Goal: Task Accomplishment & Management: Manage account settings

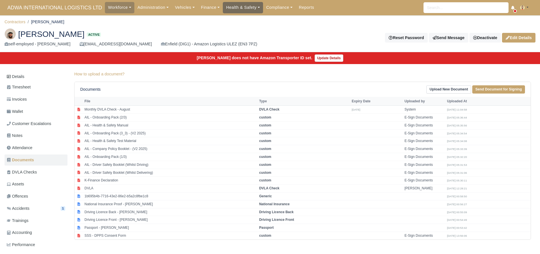
click at [245, 7] on link "Health & Safety" at bounding box center [243, 7] width 40 height 11
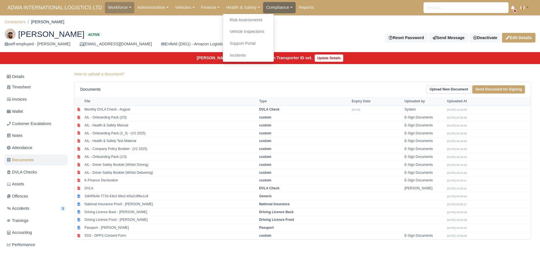
click at [278, 7] on link "Compliance" at bounding box center [279, 7] width 33 height 11
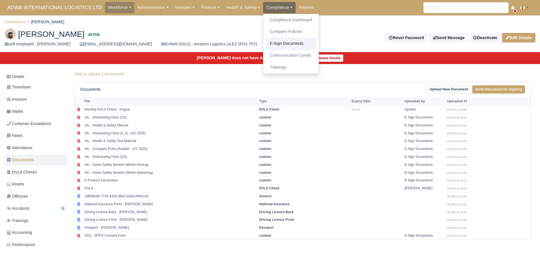
click at [281, 44] on link "E-Sign Documents" at bounding box center [290, 44] width 51 height 12
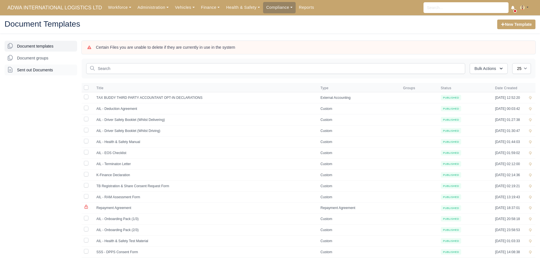
click at [46, 71] on span "Sent out Documents" at bounding box center [35, 70] width 36 height 6
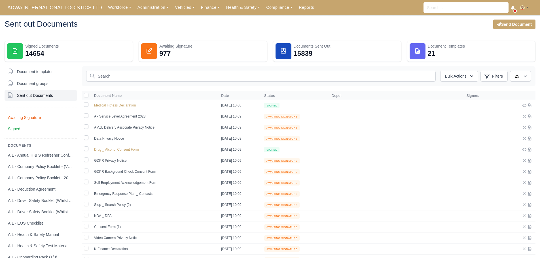
click at [195, 50] on dd "977" at bounding box center [211, 54] width 105 height 10
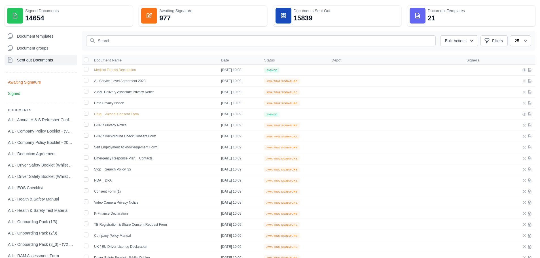
scroll to position [57, 0]
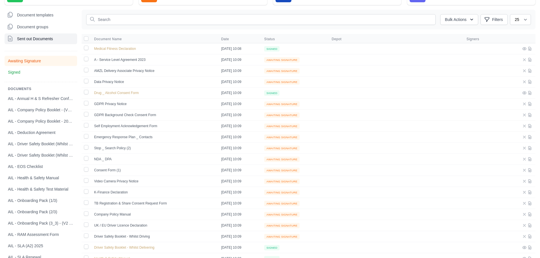
click at [34, 62] on span "Awaiting Signature" at bounding box center [24, 61] width 33 height 6
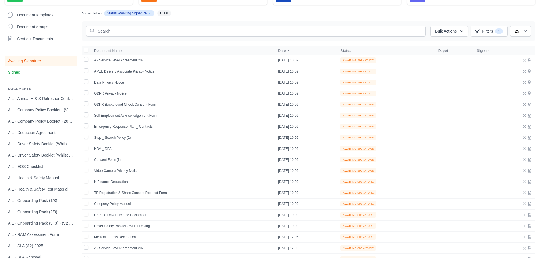
click at [278, 52] on span "Date" at bounding box center [282, 50] width 8 height 5
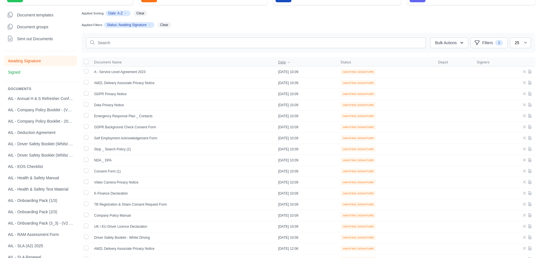
click at [278, 64] on span "Date" at bounding box center [282, 62] width 8 height 5
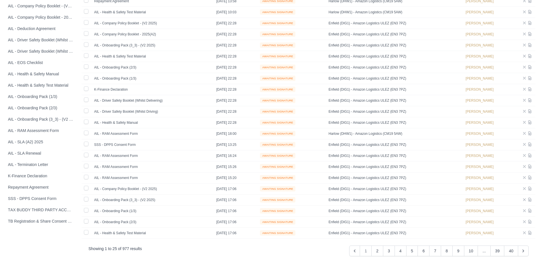
scroll to position [161, 0]
click at [381, 245] on button "2" at bounding box center [377, 250] width 12 height 11
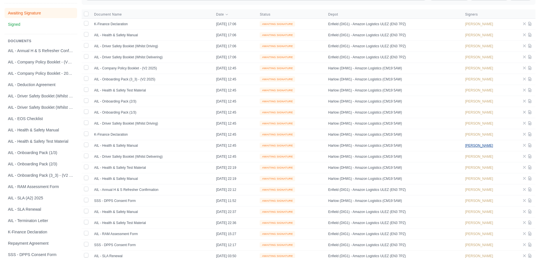
scroll to position [104, 0]
click at [473, 165] on link "[PERSON_NAME]" at bounding box center [479, 168] width 28 height 6
